Goal: Task Accomplishment & Management: Complete application form

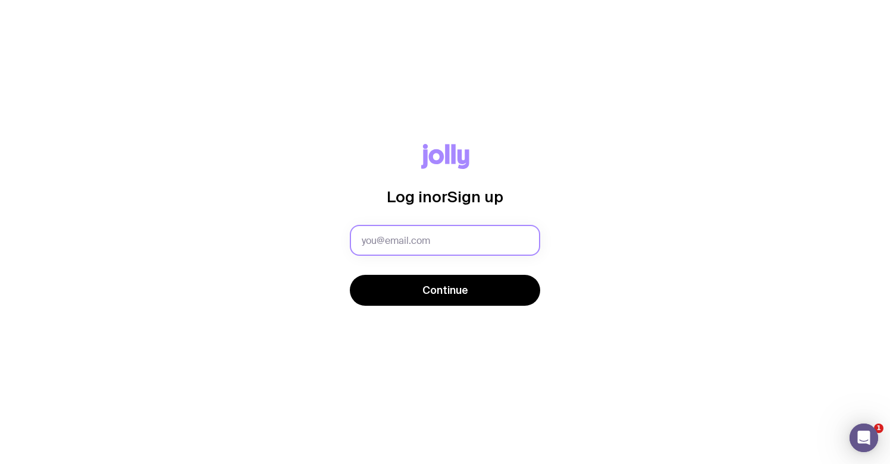
click at [396, 248] on input "text" at bounding box center [445, 240] width 190 height 31
click at [392, 239] on input "text" at bounding box center [445, 240] width 190 height 31
type input "H"
type input "[EMAIL_ADDRESS][DOMAIN_NAME]"
click at [445, 290] on button "Continue" at bounding box center [445, 290] width 190 height 31
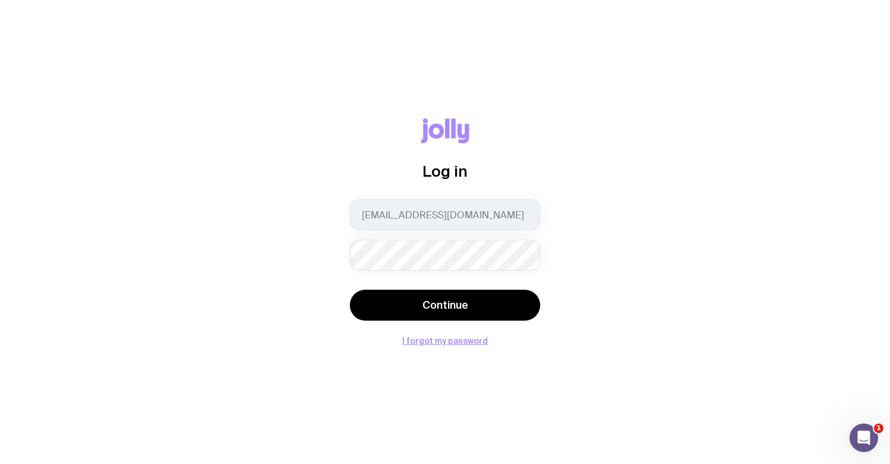
click at [445, 305] on button "Continue" at bounding box center [445, 305] width 190 height 31
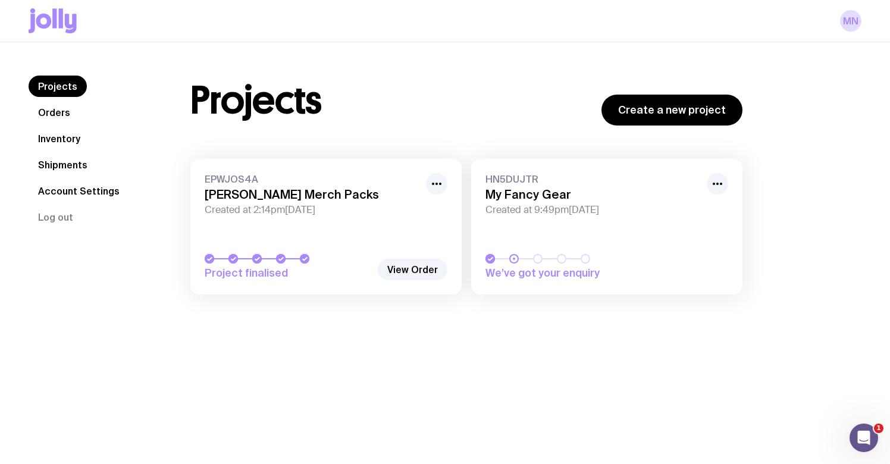
click at [54, 164] on link "Shipments" at bounding box center [63, 164] width 68 height 21
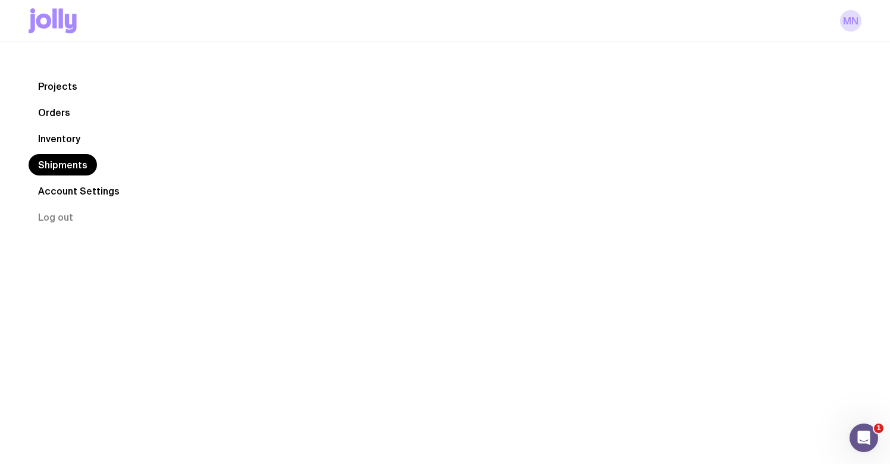
click at [54, 164] on link "Shipments" at bounding box center [63, 164] width 68 height 21
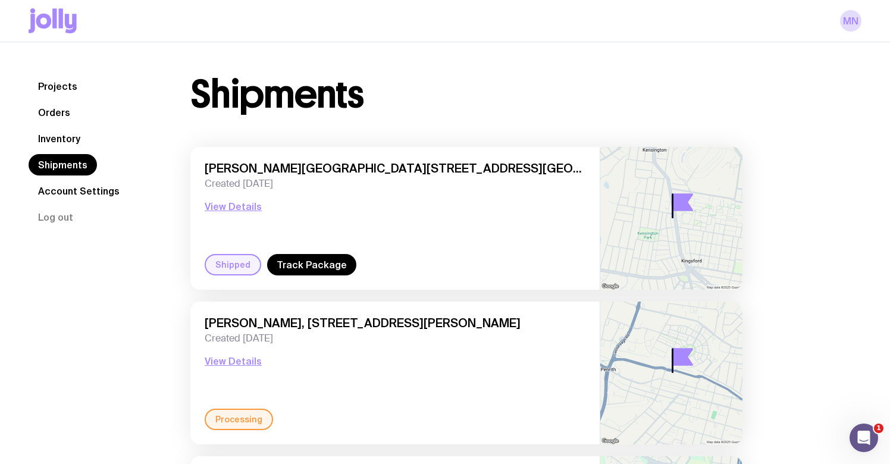
click at [51, 117] on link "Orders" at bounding box center [54, 112] width 51 height 21
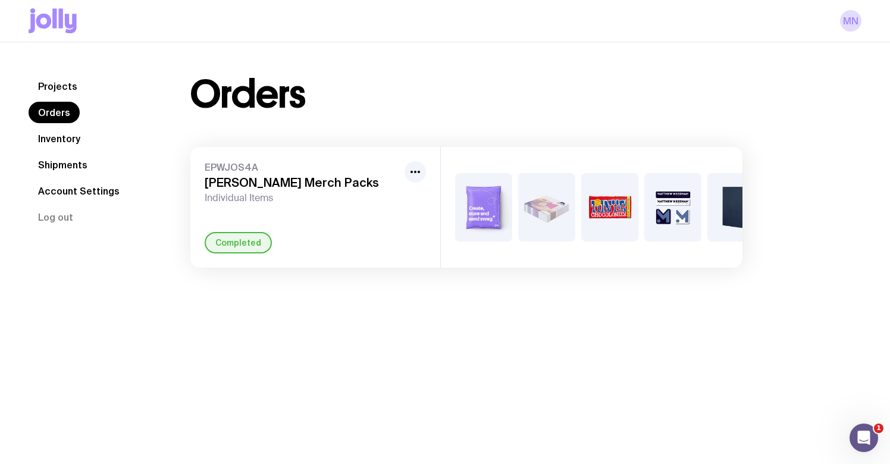
click at [56, 138] on link "Inventory" at bounding box center [59, 138] width 61 height 21
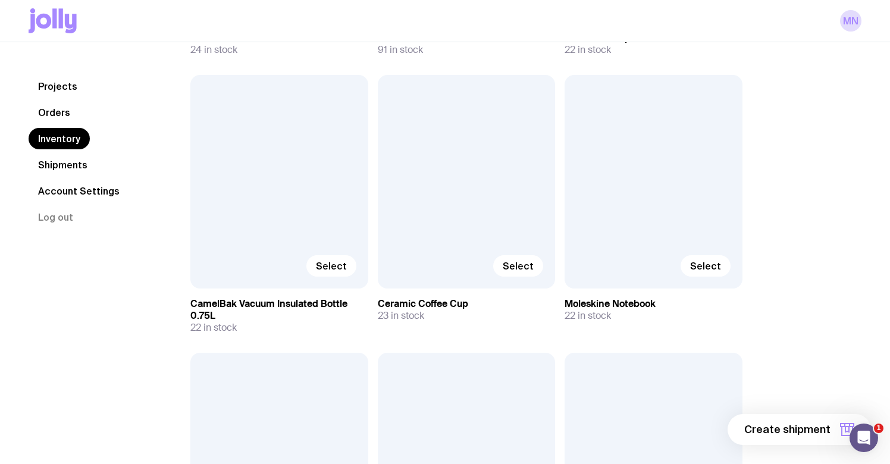
scroll to position [402, 0]
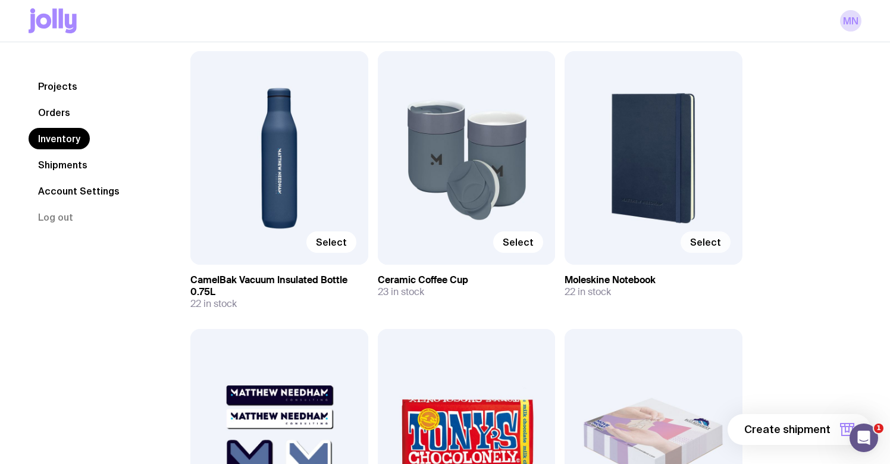
click at [712, 235] on label "Select" at bounding box center [706, 241] width 50 height 21
click at [0, 0] on input "Select" at bounding box center [0, 0] width 0 height 0
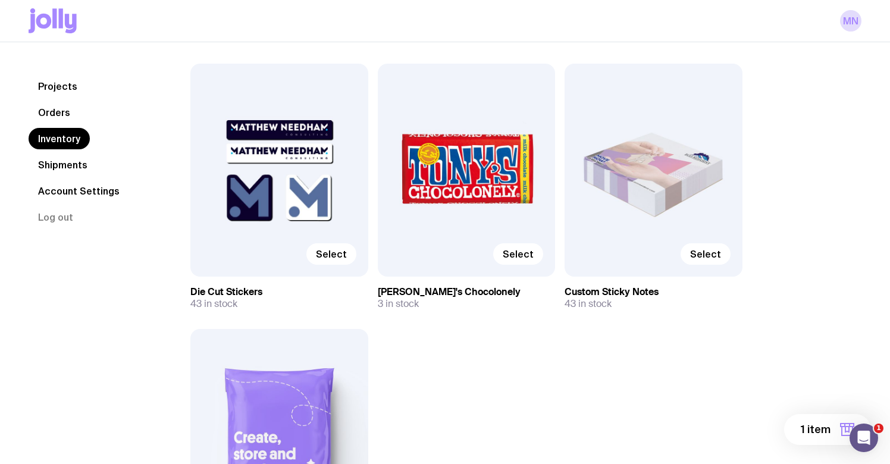
scroll to position [666, 0]
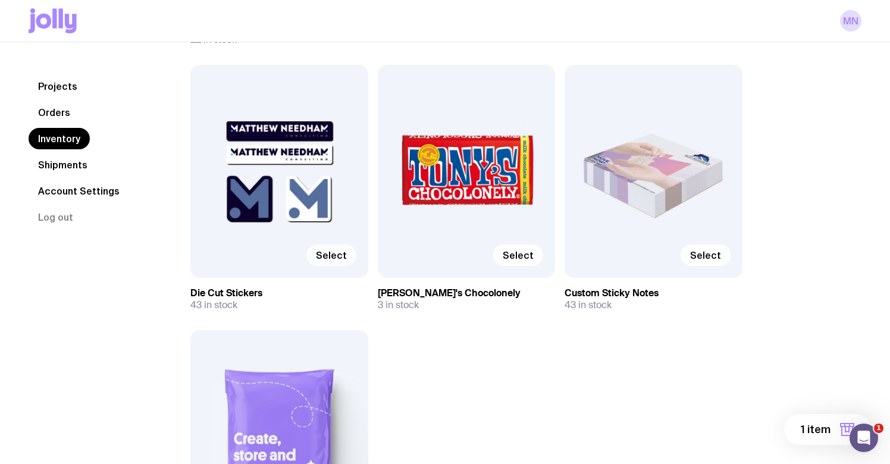
click at [325, 259] on span "Select" at bounding box center [331, 255] width 31 height 12
click at [0, 0] on input "Select" at bounding box center [0, 0] width 0 height 0
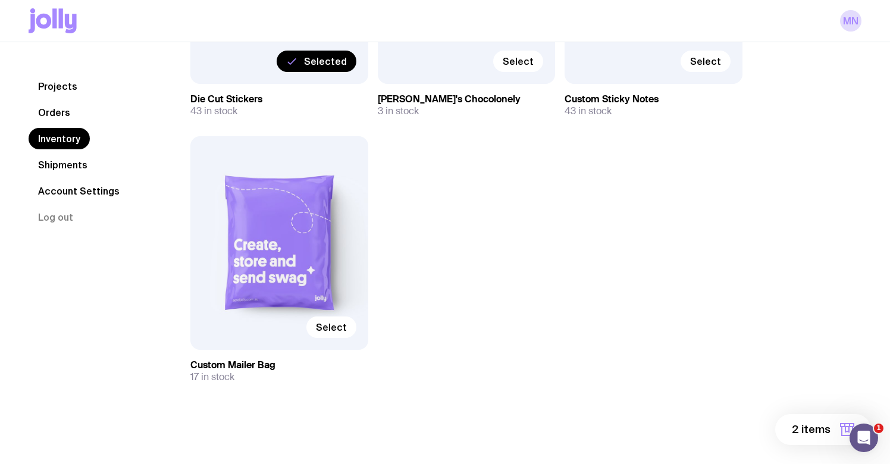
scroll to position [860, 0]
click at [812, 428] on span "2 items" at bounding box center [811, 429] width 39 height 14
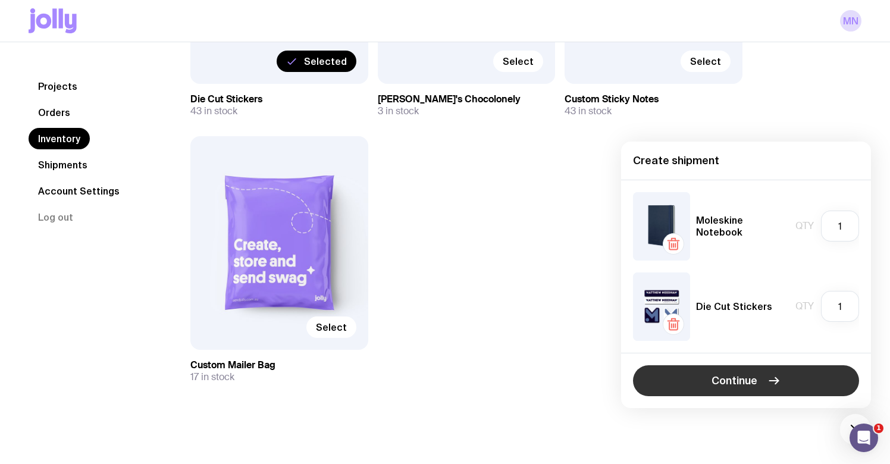
click at [750, 381] on span "Continue" at bounding box center [735, 381] width 46 height 14
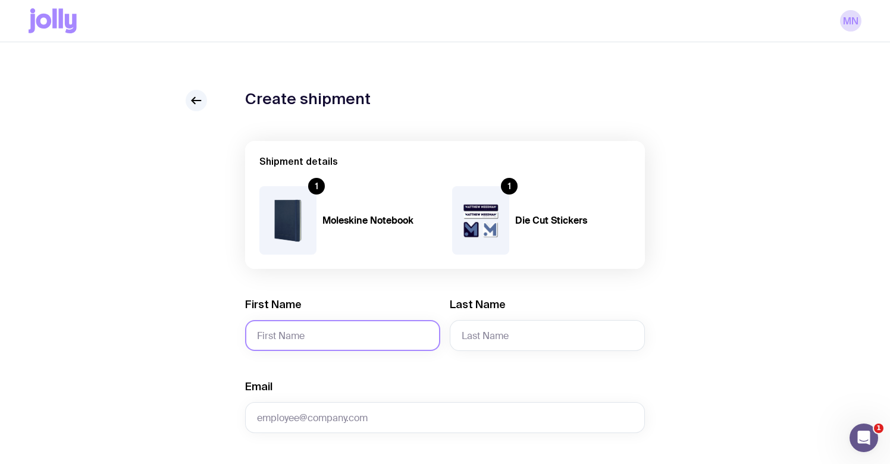
click at [367, 330] on input "First Name" at bounding box center [342, 335] width 195 height 31
type input "Dr [PERSON_NAME]"
type input "[PERSON_NAME]"
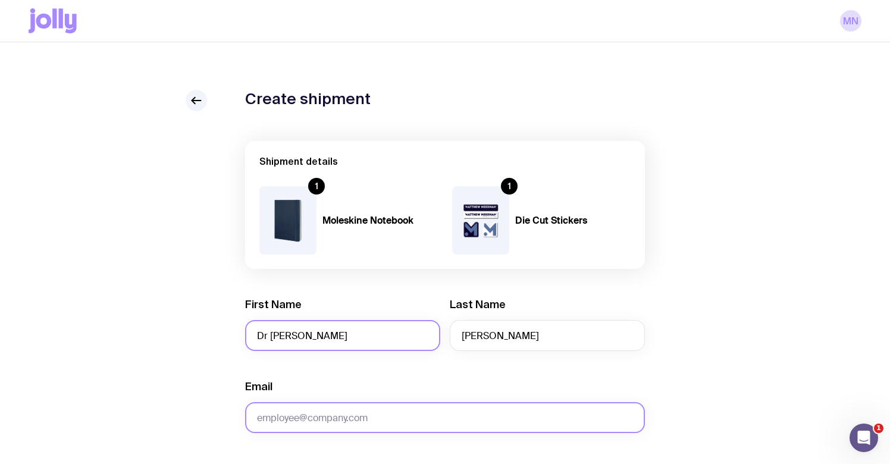
paste input "[PERSON_NAME][EMAIL_ADDRESS][DOMAIN_NAME]"
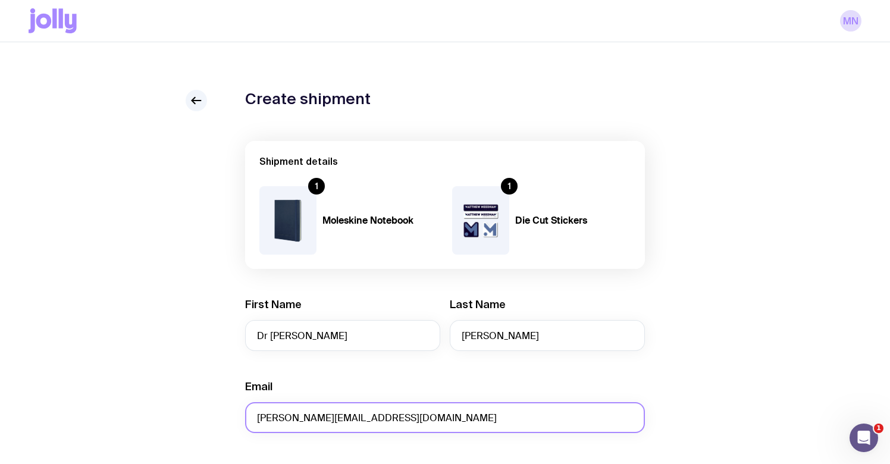
type input "[PERSON_NAME][EMAIL_ADDRESS][DOMAIN_NAME]"
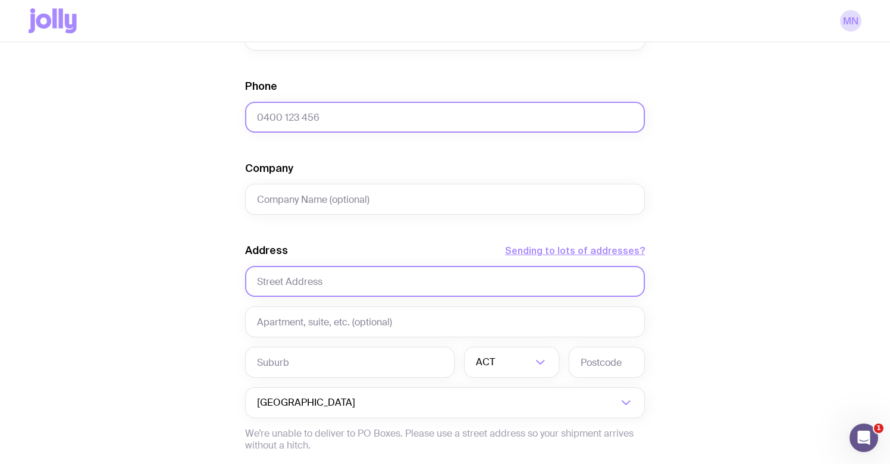
scroll to position [384, 0]
click at [284, 281] on input "text" at bounding box center [445, 280] width 400 height 31
type input "[GEOGRAPHIC_DATA]"
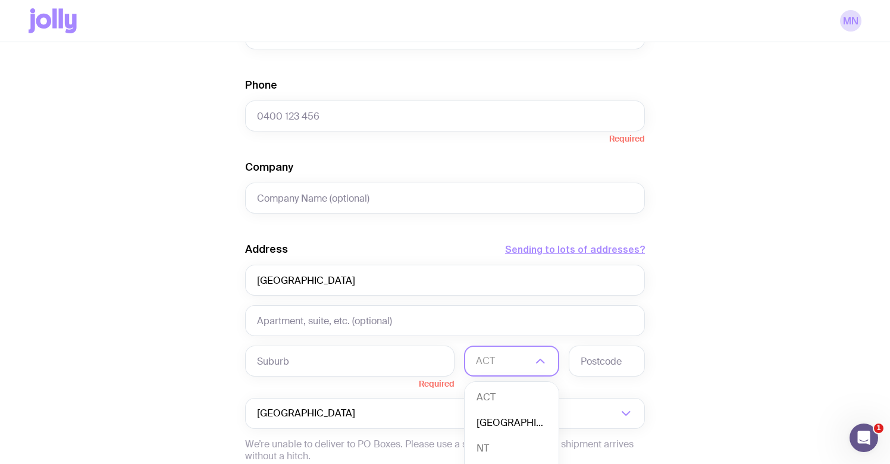
click at [509, 424] on li "[GEOGRAPHIC_DATA]" at bounding box center [512, 424] width 94 height 26
click at [584, 360] on input "text" at bounding box center [607, 361] width 76 height 31
type input "1"
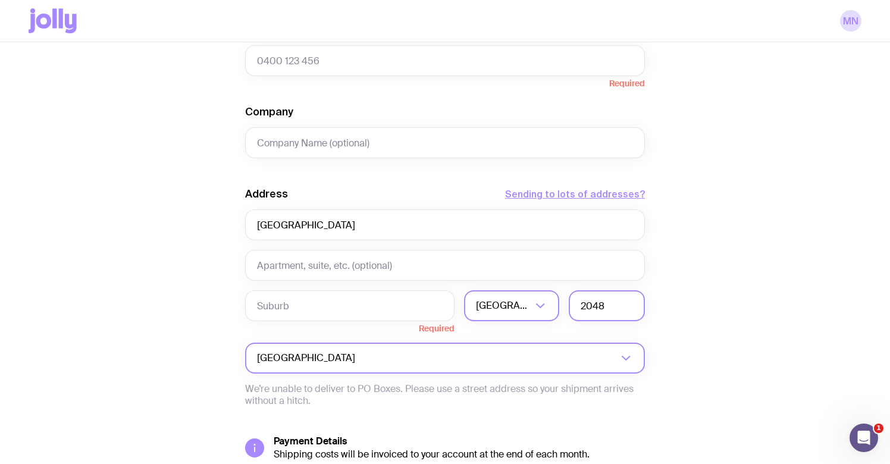
scroll to position [462, 0]
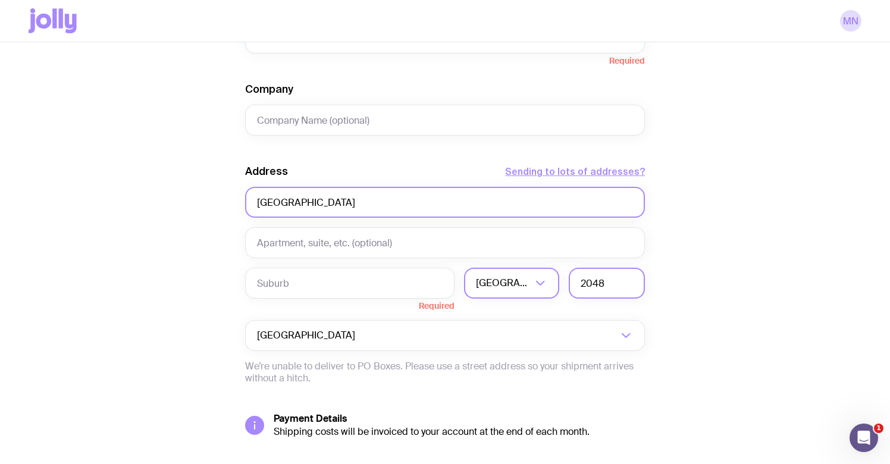
type input "2048"
click at [359, 208] on input "[GEOGRAPHIC_DATA]" at bounding box center [445, 202] width 400 height 31
type input "PO Box 230"
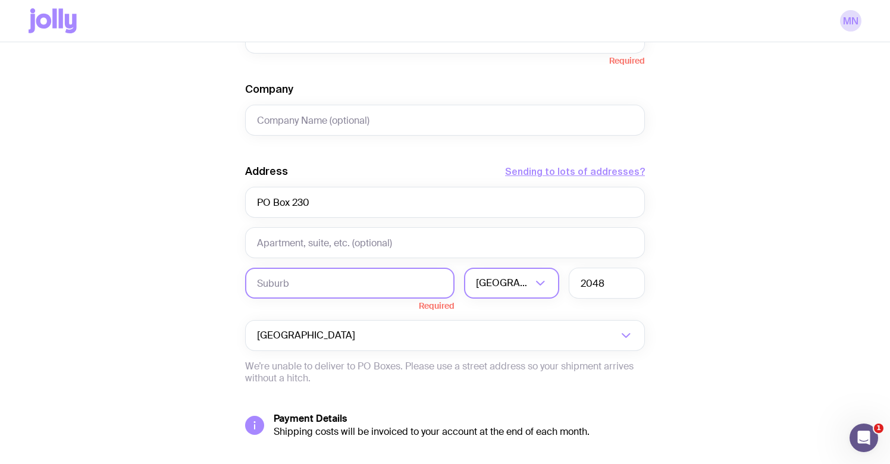
click at [290, 276] on input "text" at bounding box center [349, 283] width 209 height 31
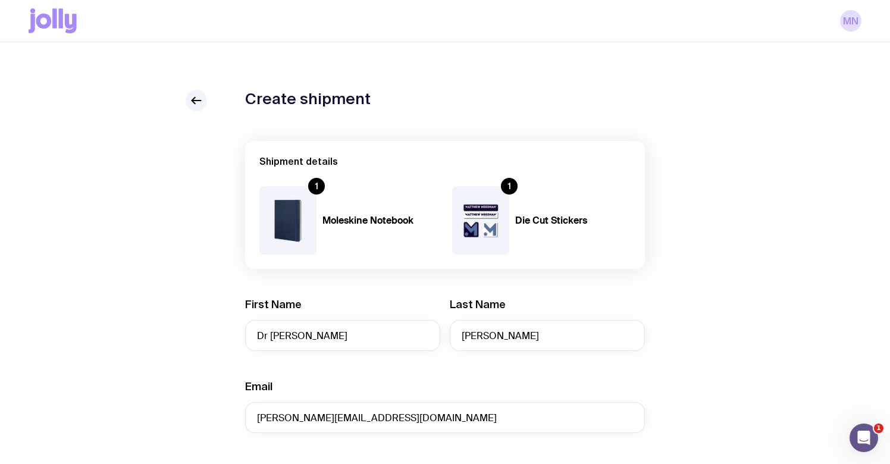
scroll to position [0, 0]
type input "Westgate"
click at [198, 105] on icon at bounding box center [196, 100] width 14 height 14
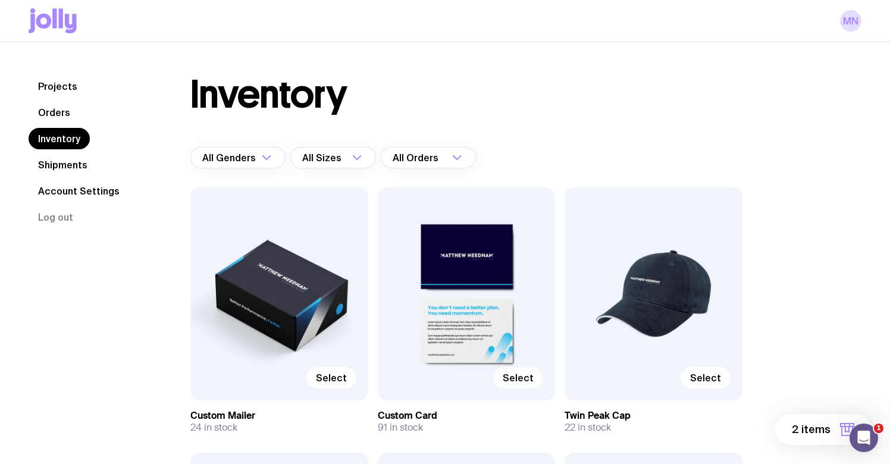
click at [533, 384] on label "Select" at bounding box center [518, 377] width 50 height 21
click at [0, 0] on input "Select" at bounding box center [0, 0] width 0 height 0
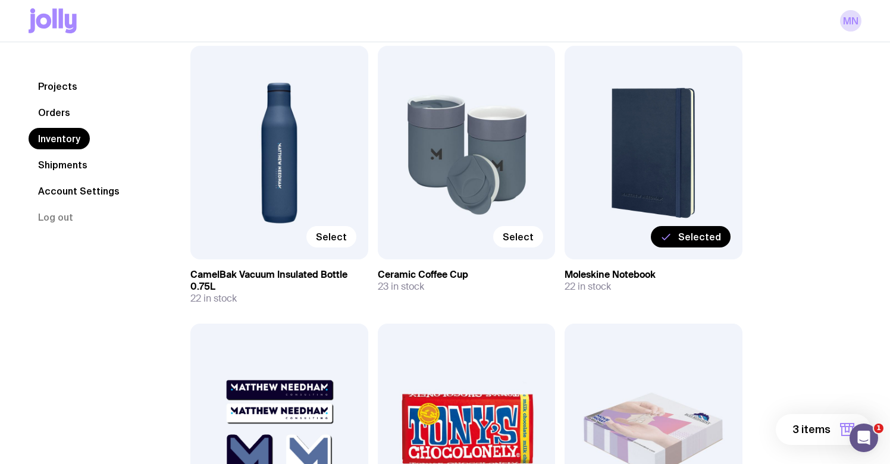
scroll to position [412, 0]
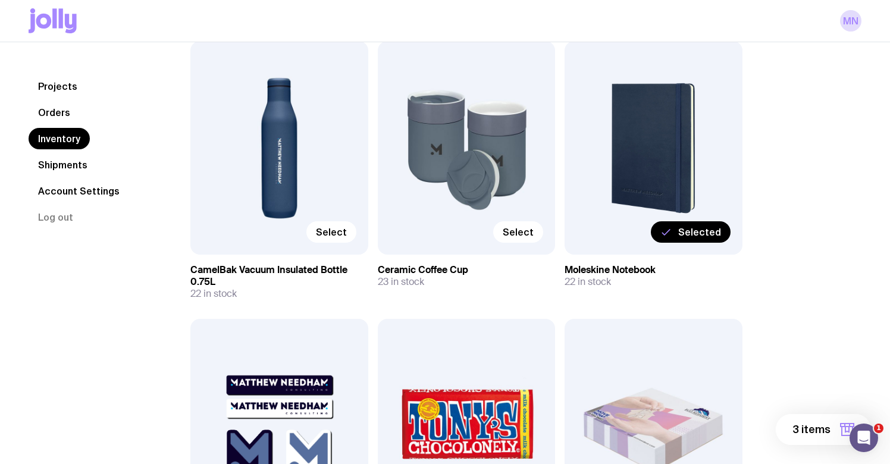
click at [825, 428] on span "3 items" at bounding box center [812, 429] width 38 height 14
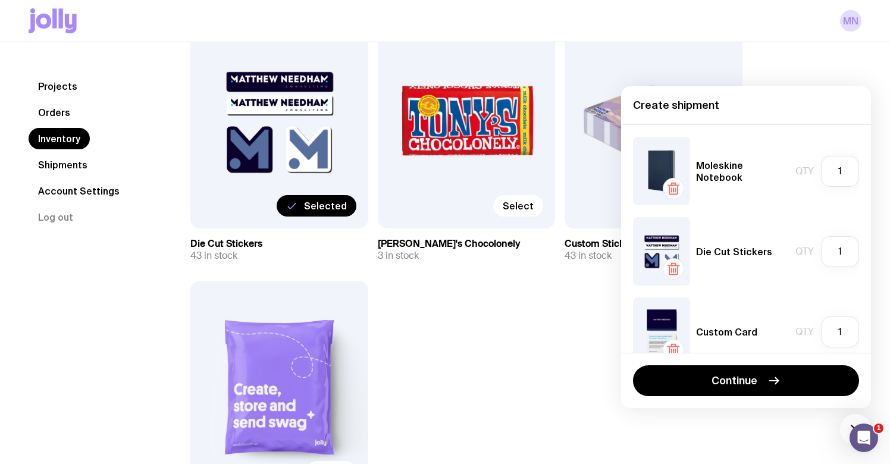
scroll to position [762, 0]
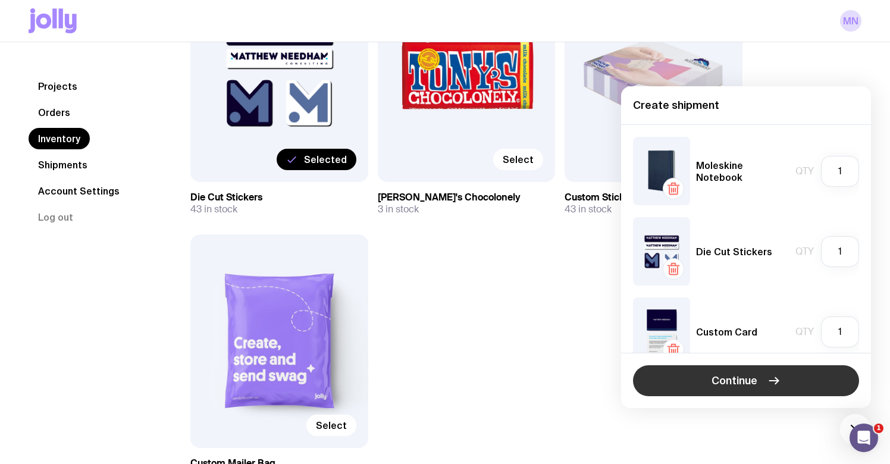
click at [754, 384] on span "Continue" at bounding box center [735, 381] width 46 height 14
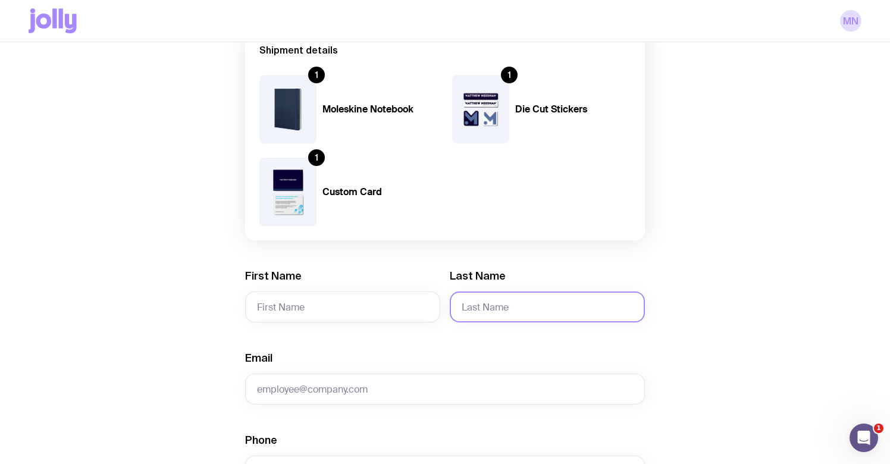
scroll to position [107, 0]
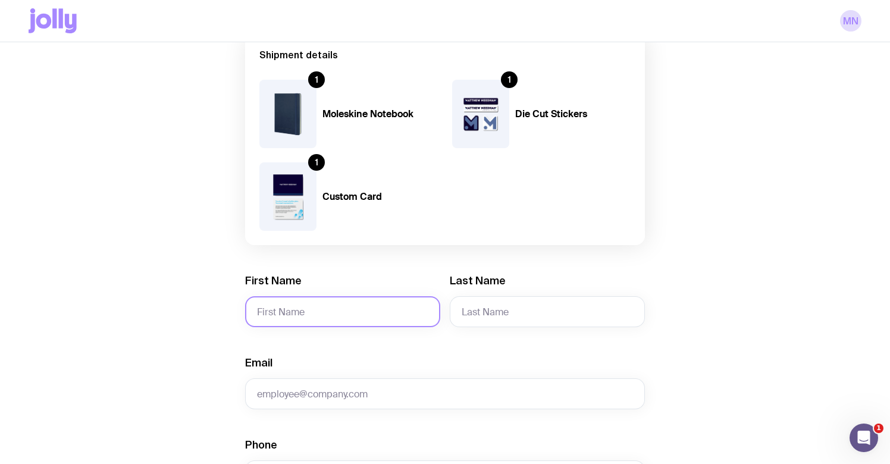
click at [311, 315] on input "First Name" at bounding box center [342, 311] width 195 height 31
type input "r"
type input "D"
type input "Dr [PERSON_NAME]"
type input "[PERSON_NAME]"
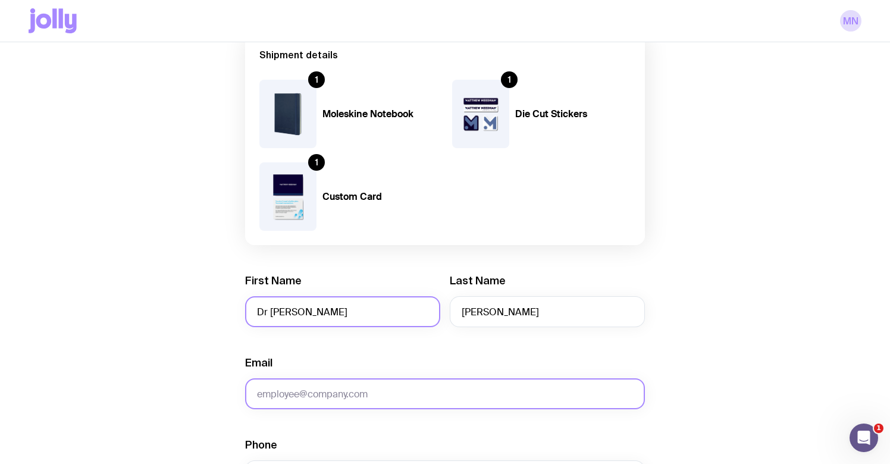
paste input "[URL][DOMAIN_NAME]"
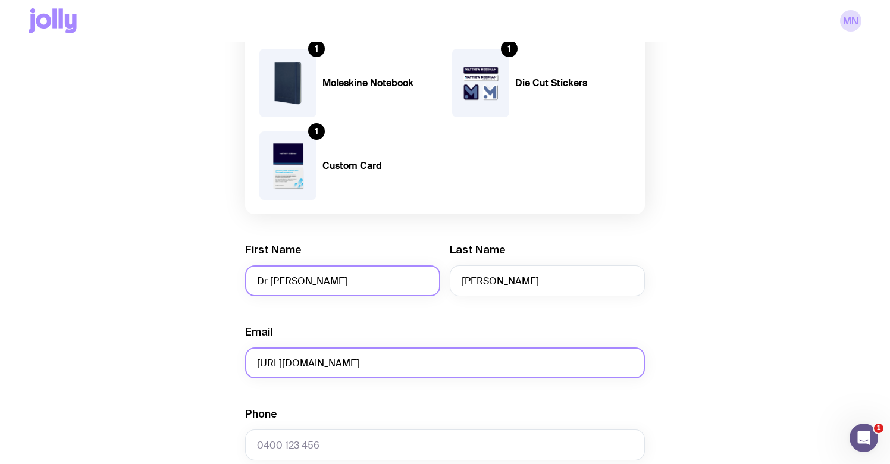
scroll to position [166, 0]
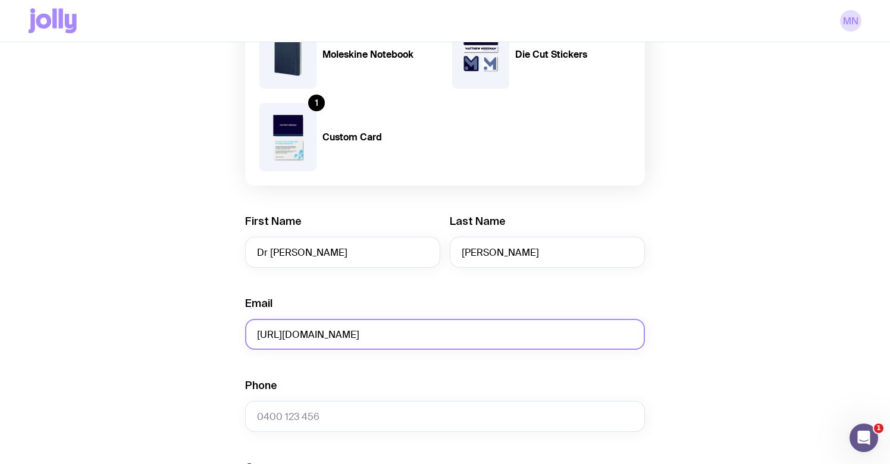
click at [410, 320] on input "[URL][DOMAIN_NAME]" at bounding box center [445, 334] width 400 height 31
paste input "[PERSON_NAME][EMAIL_ADDRESS][DOMAIN_NAME]"
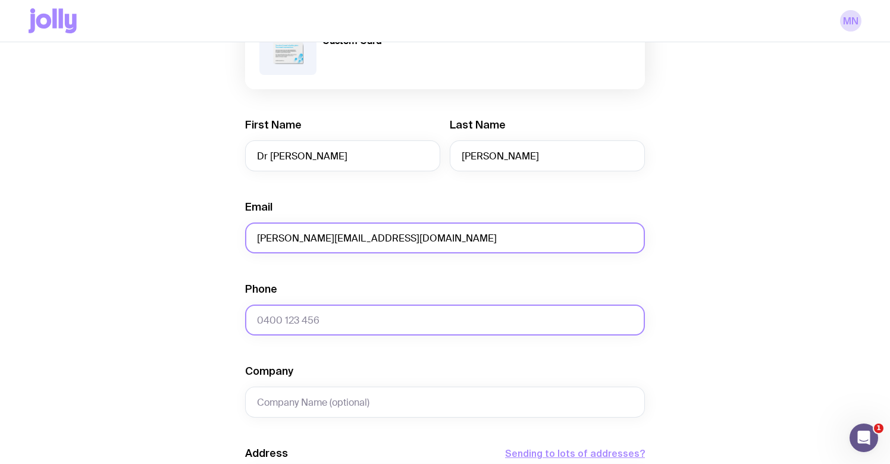
scroll to position [273, 0]
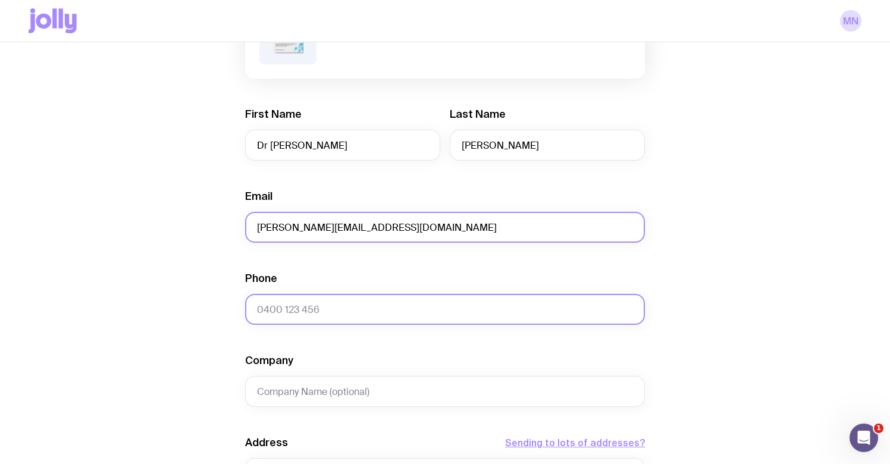
type input "[PERSON_NAME][EMAIL_ADDRESS][DOMAIN_NAME]"
click at [314, 308] on input "Phone" at bounding box center [445, 309] width 400 height 31
paste input "[PHONE_NUMBER]"
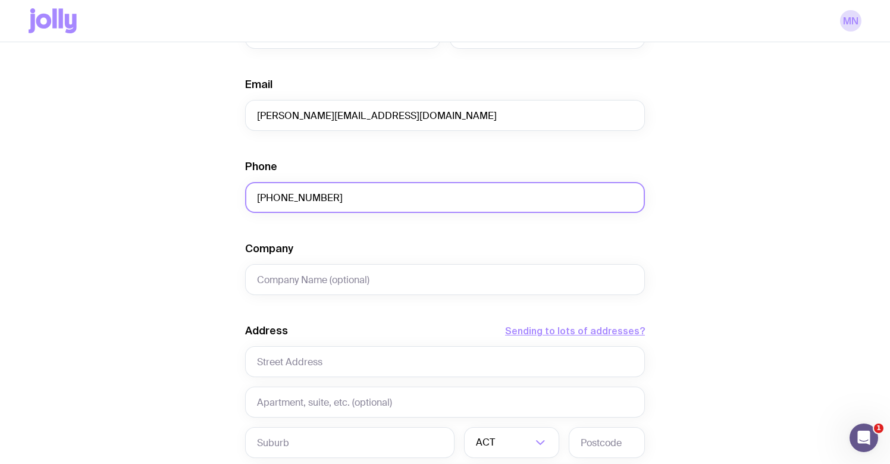
scroll to position [393, 0]
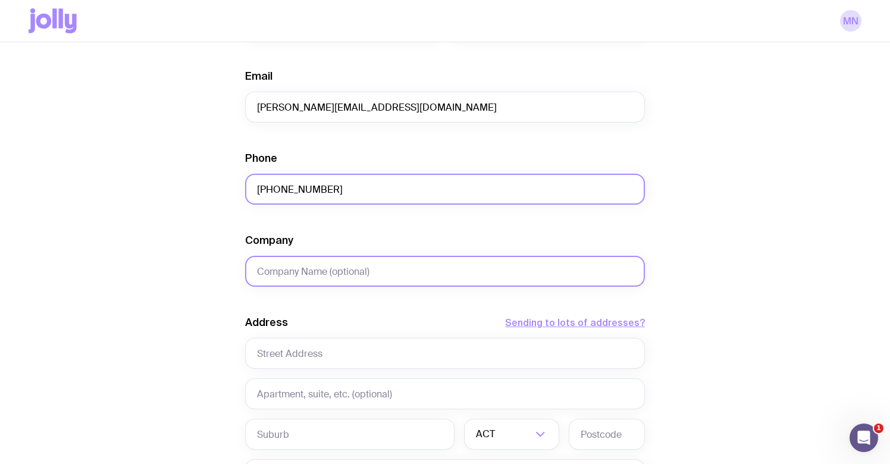
type input "[PHONE_NUMBER]"
click at [359, 269] on input "Company" at bounding box center [445, 271] width 400 height 31
type input "d"
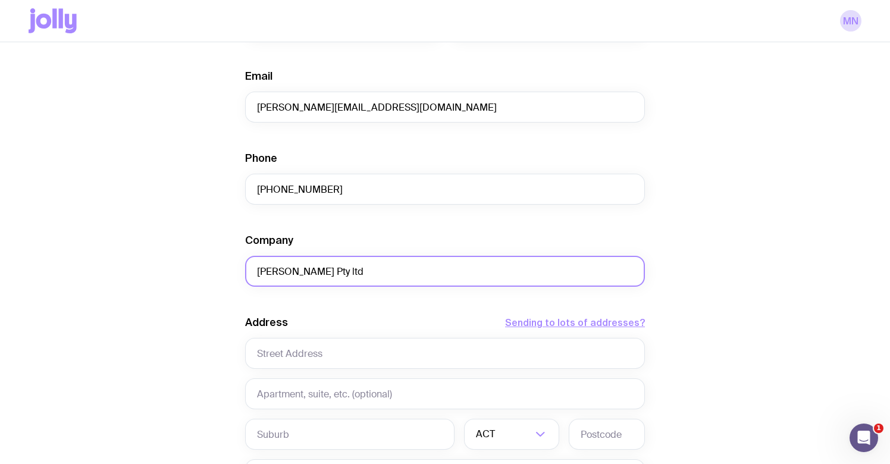
type input "[PERSON_NAME] Pty ltd"
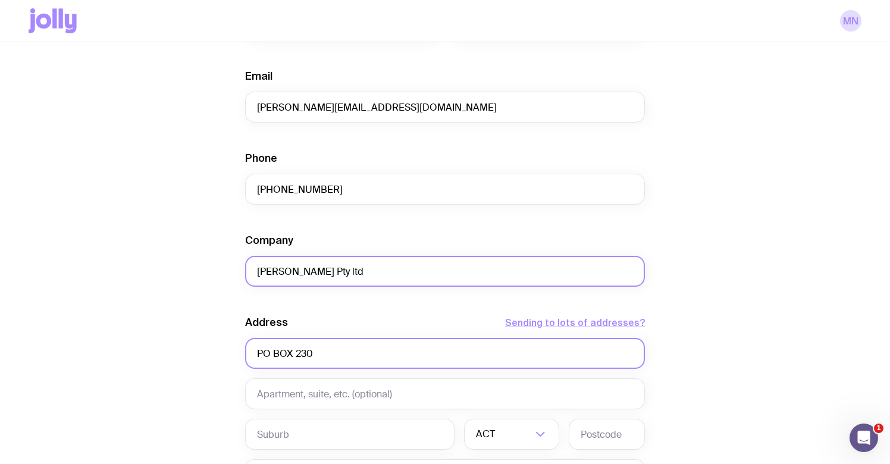
type input "PO BOX 230"
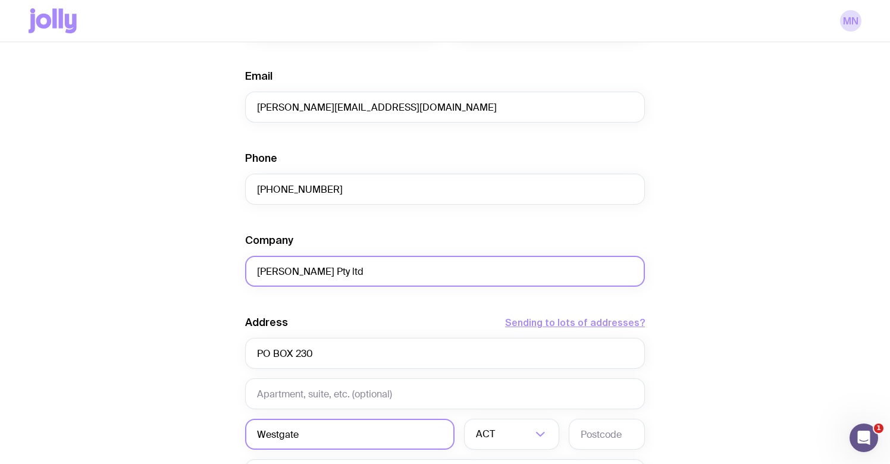
type input "Westgate"
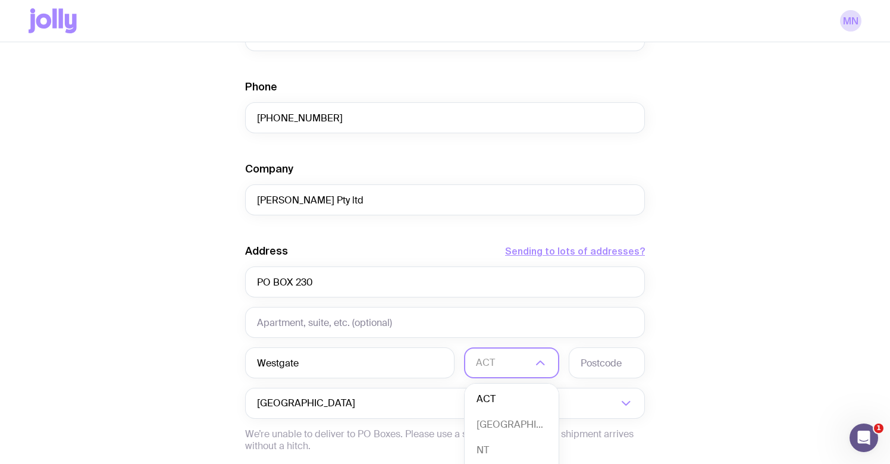
scroll to position [466, 0]
click at [502, 422] on li "[GEOGRAPHIC_DATA]" at bounding box center [512, 424] width 94 height 26
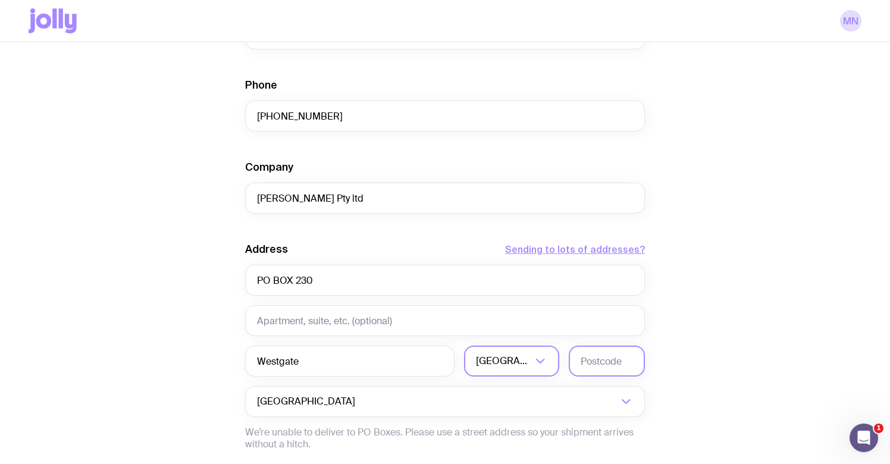
click at [594, 361] on input "text" at bounding box center [607, 361] width 76 height 31
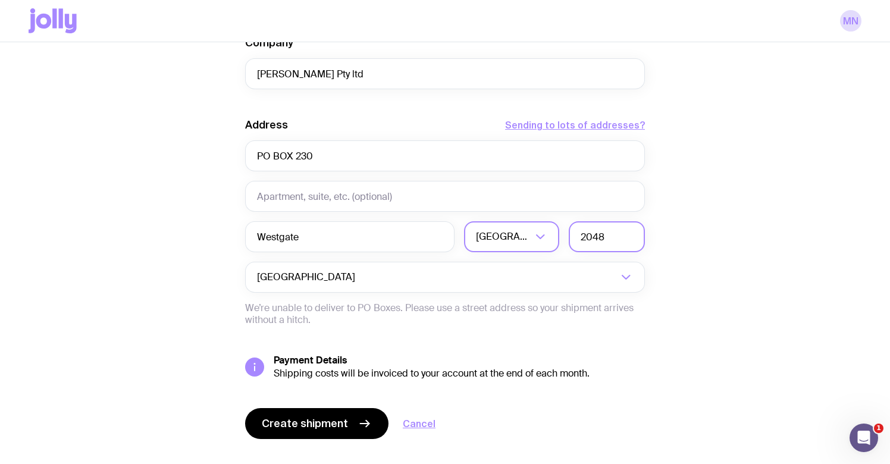
scroll to position [597, 0]
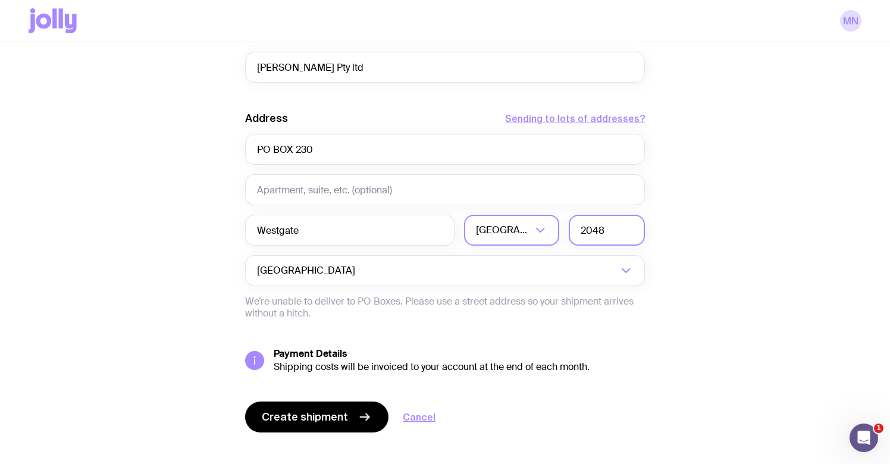
type input "2048"
click at [616, 405] on div "Create shipment Cancel" at bounding box center [445, 417] width 400 height 31
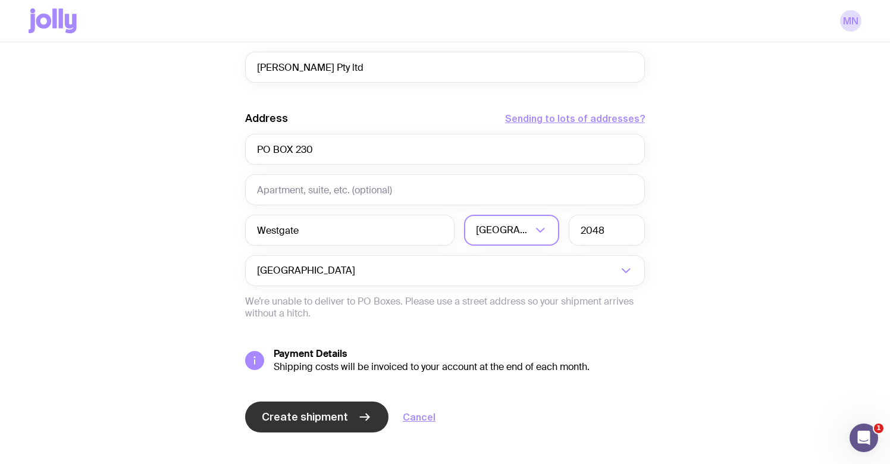
click at [303, 414] on span "Create shipment" at bounding box center [305, 417] width 86 height 14
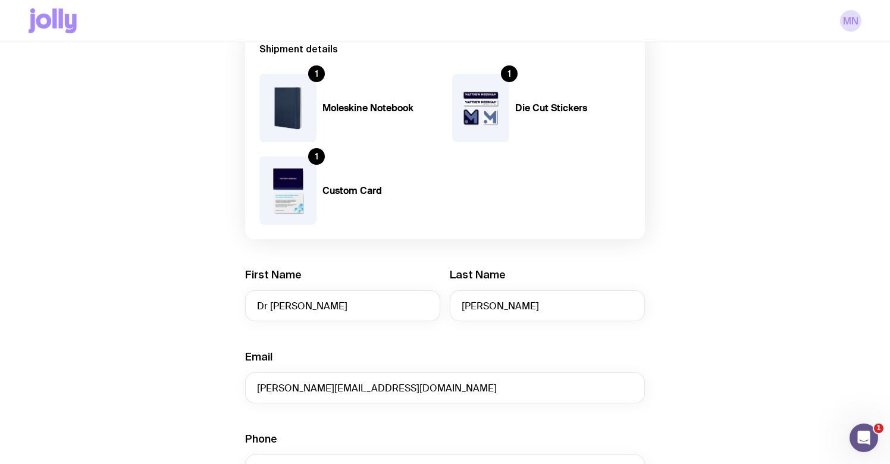
scroll to position [110, 0]
